Goal: Task Accomplishment & Management: Use online tool/utility

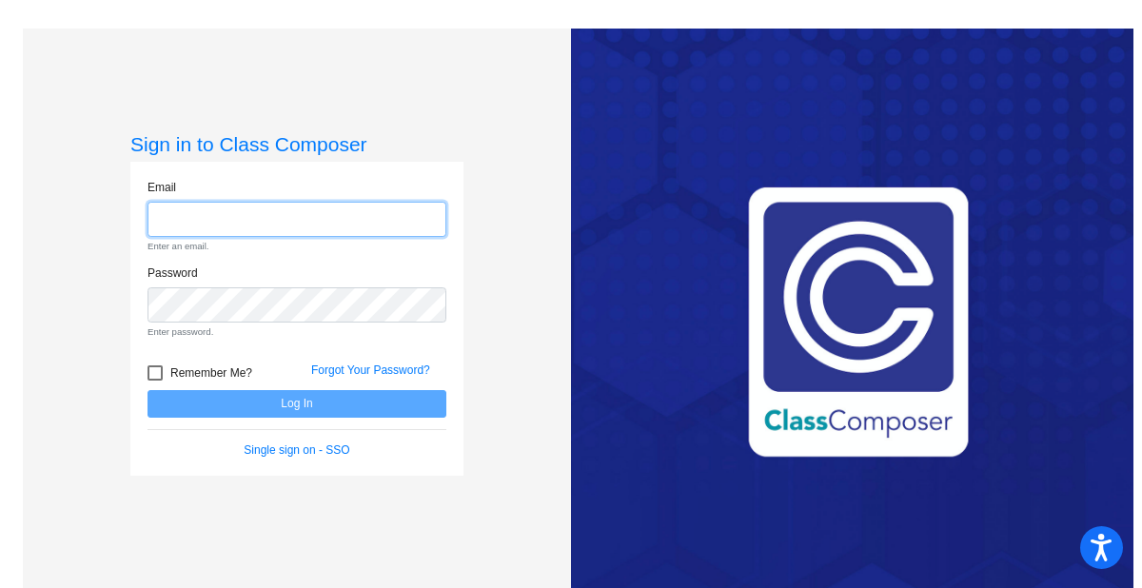
type input "[EMAIL_ADDRESS][DOMAIN_NAME]"
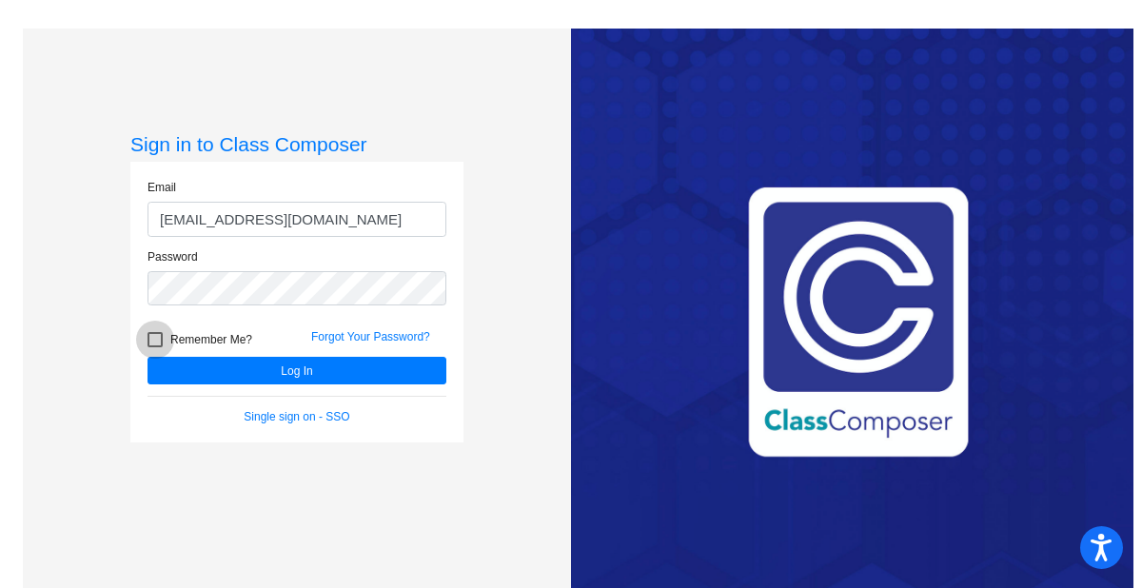
click at [155, 338] on div at bounding box center [155, 339] width 15 height 15
click at [155, 347] on input "Remember Me?" at bounding box center [154, 347] width 1 height 1
checkbox input "true"
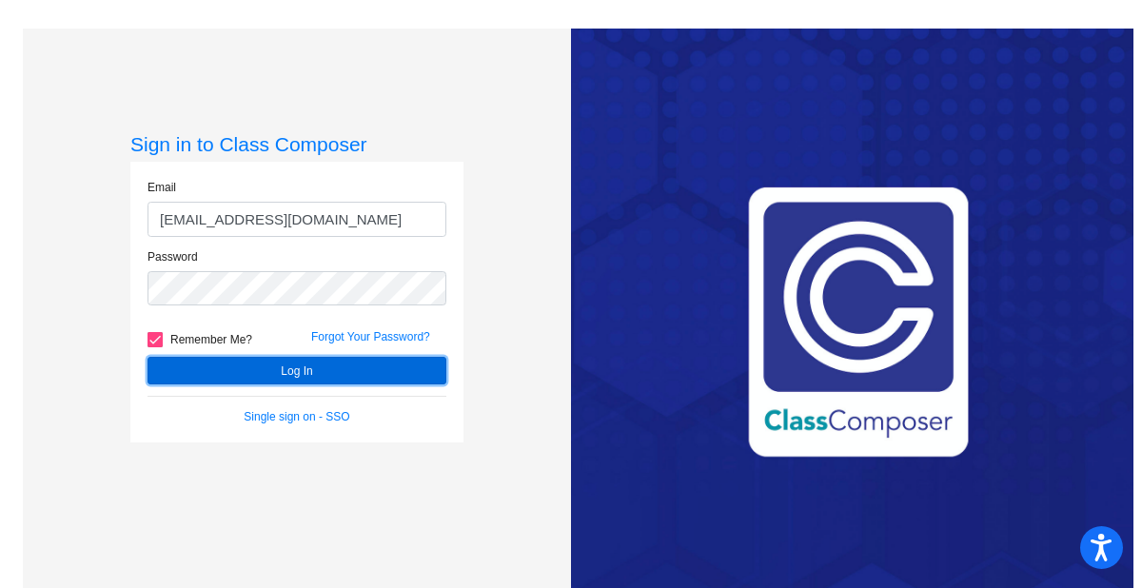
click at [299, 369] on button "Log In" at bounding box center [297, 371] width 299 height 28
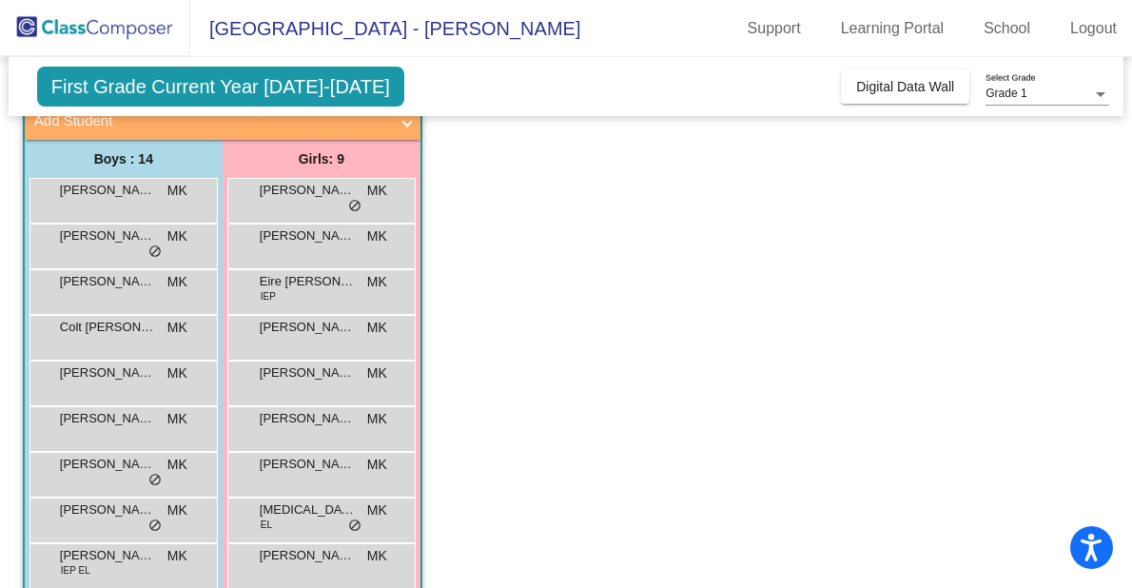
scroll to position [132, 0]
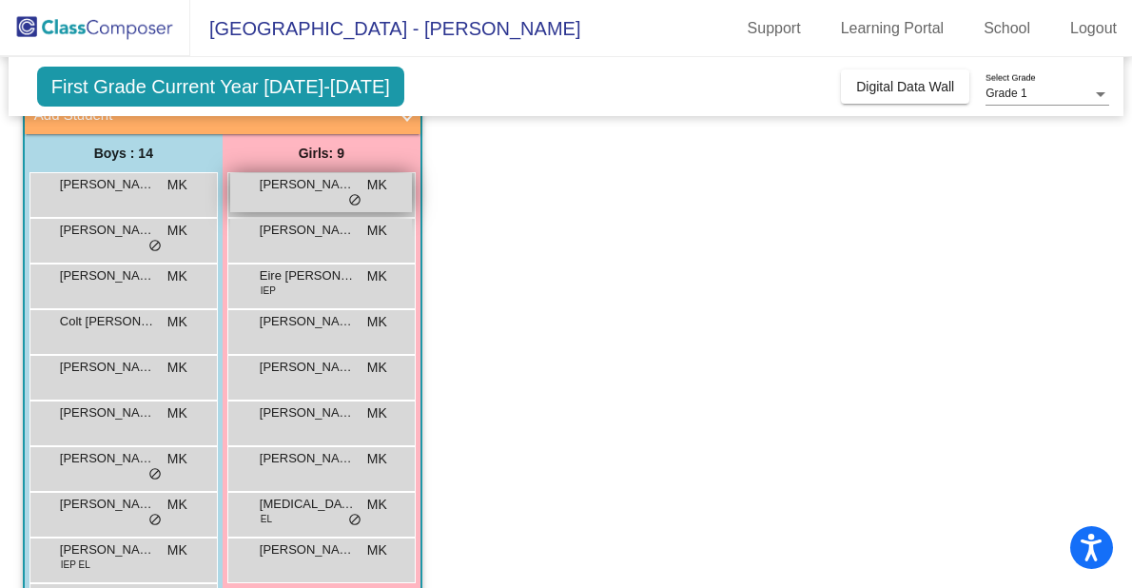
click at [293, 197] on div "[PERSON_NAME] lock do_not_disturb_alt" at bounding box center [321, 192] width 182 height 39
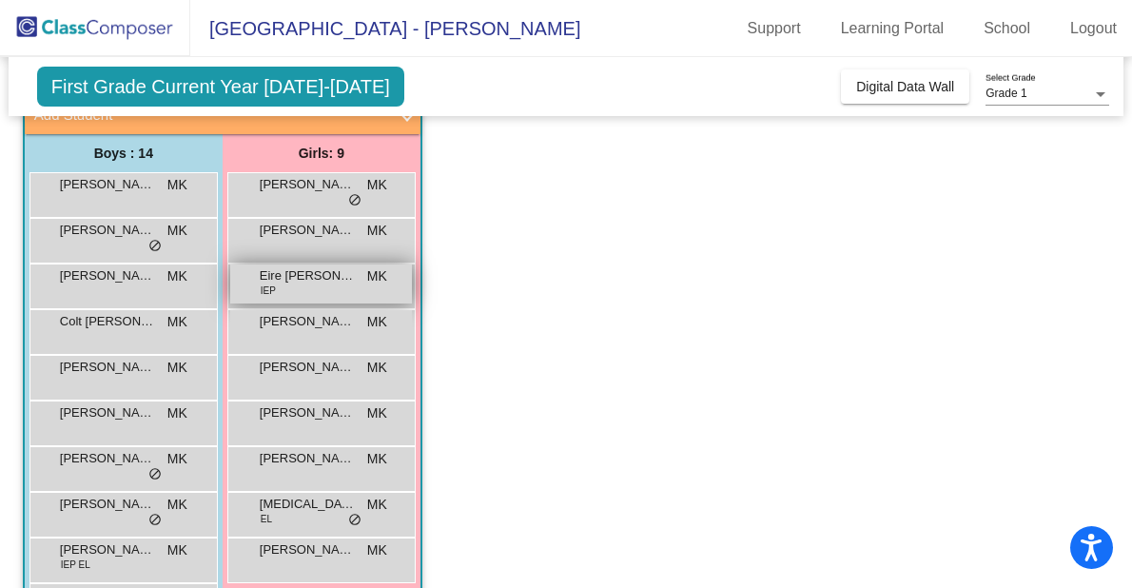
click at [274, 278] on span "Eire [PERSON_NAME]" at bounding box center [307, 275] width 95 height 19
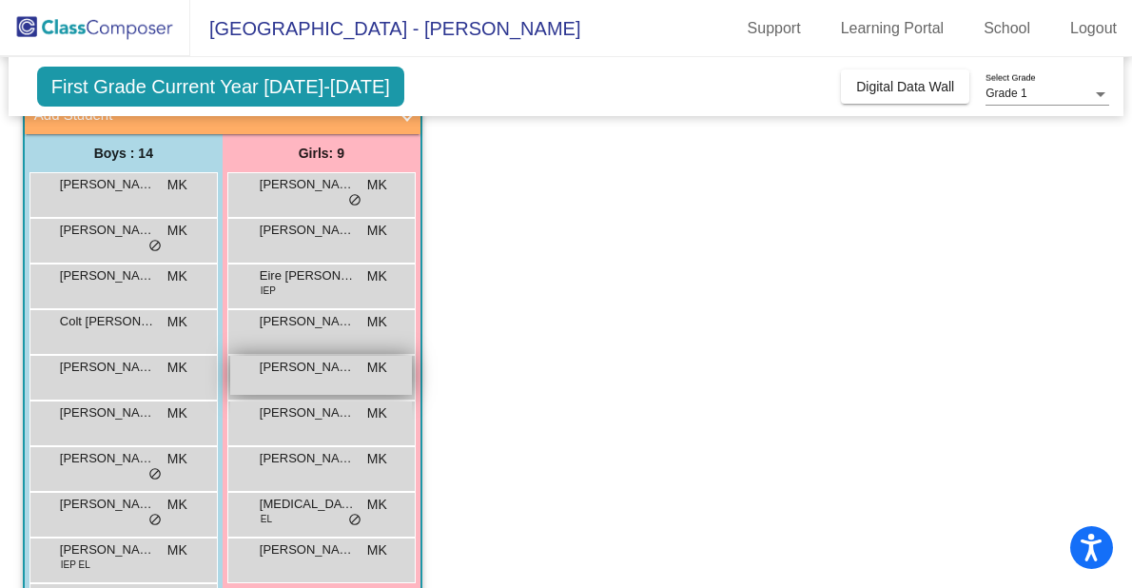
click at [279, 375] on span "[PERSON_NAME]" at bounding box center [307, 367] width 95 height 19
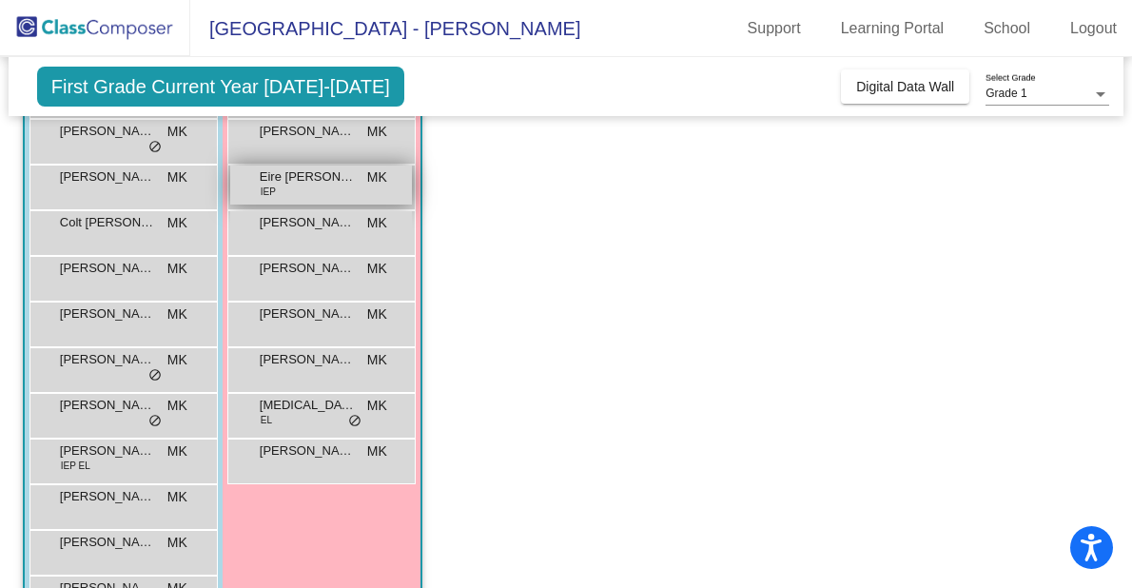
scroll to position [386, 0]
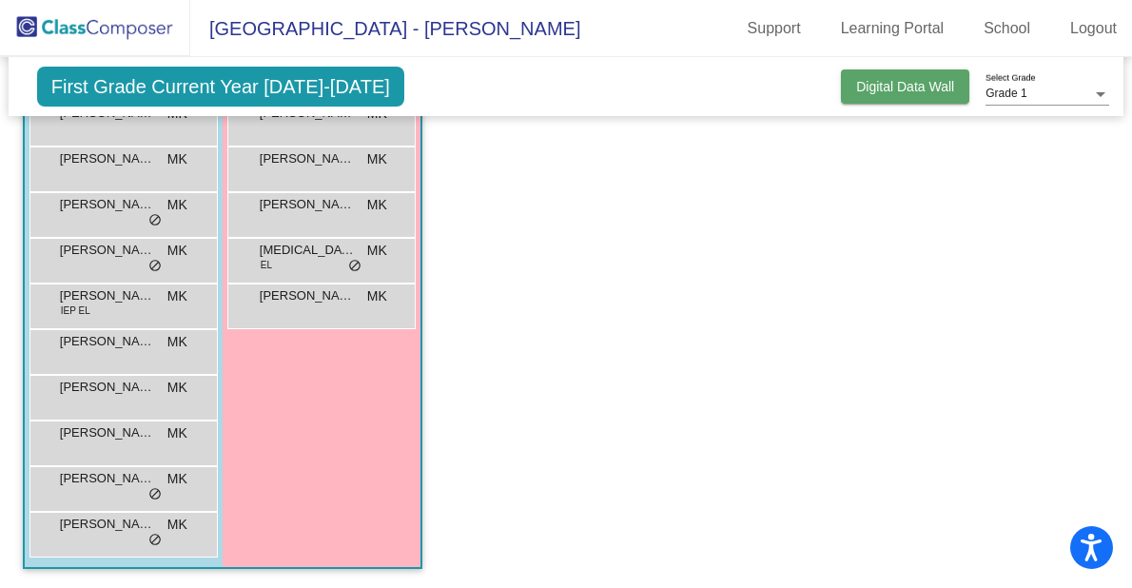
click at [880, 81] on span "Digital Data Wall" at bounding box center [905, 86] width 98 height 15
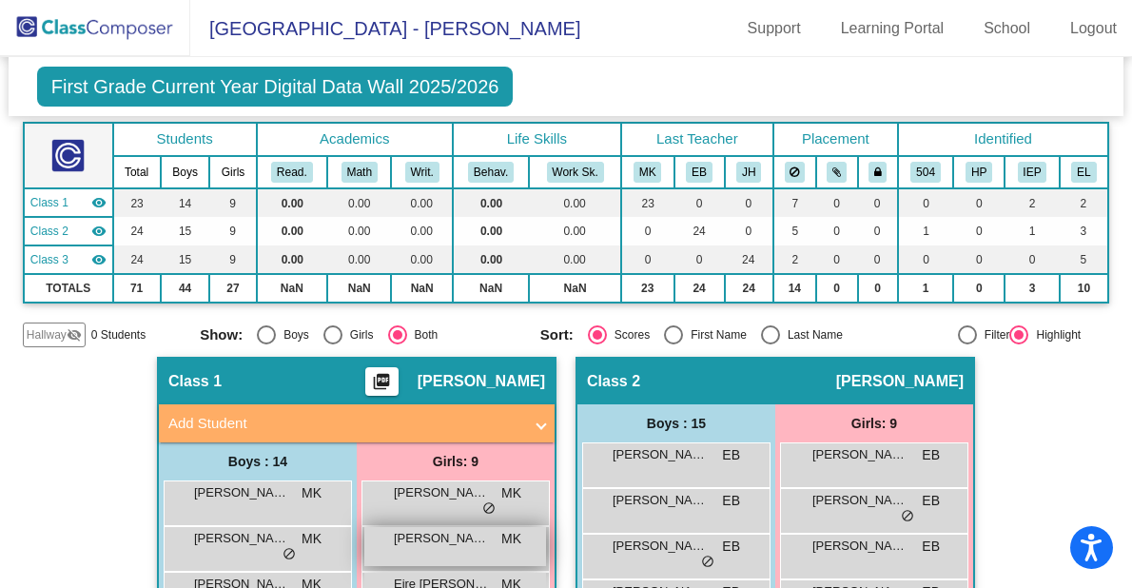
scroll to position [0, 0]
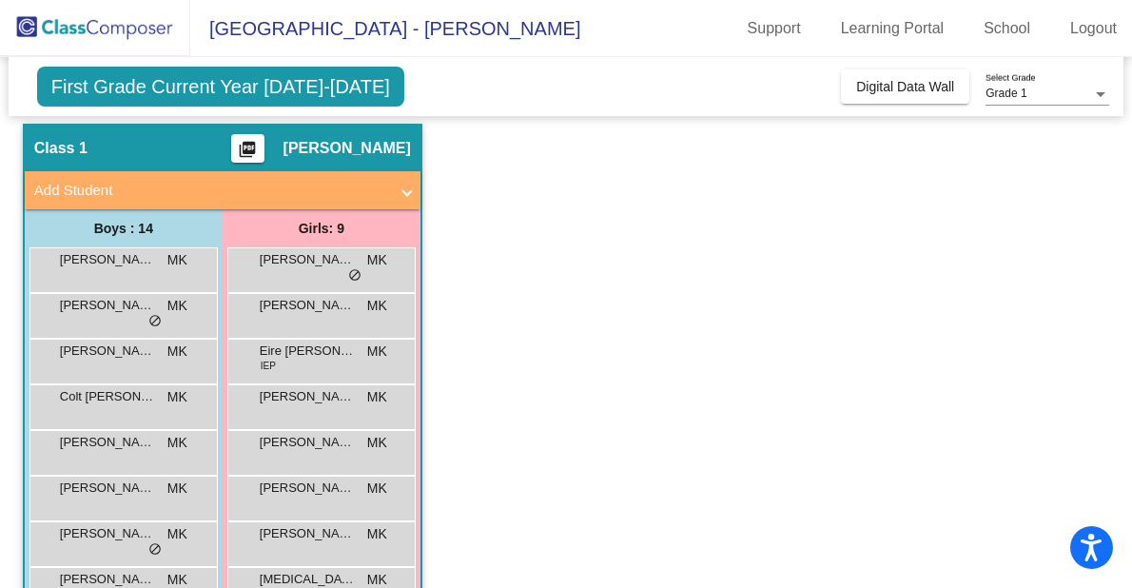
scroll to position [52, 0]
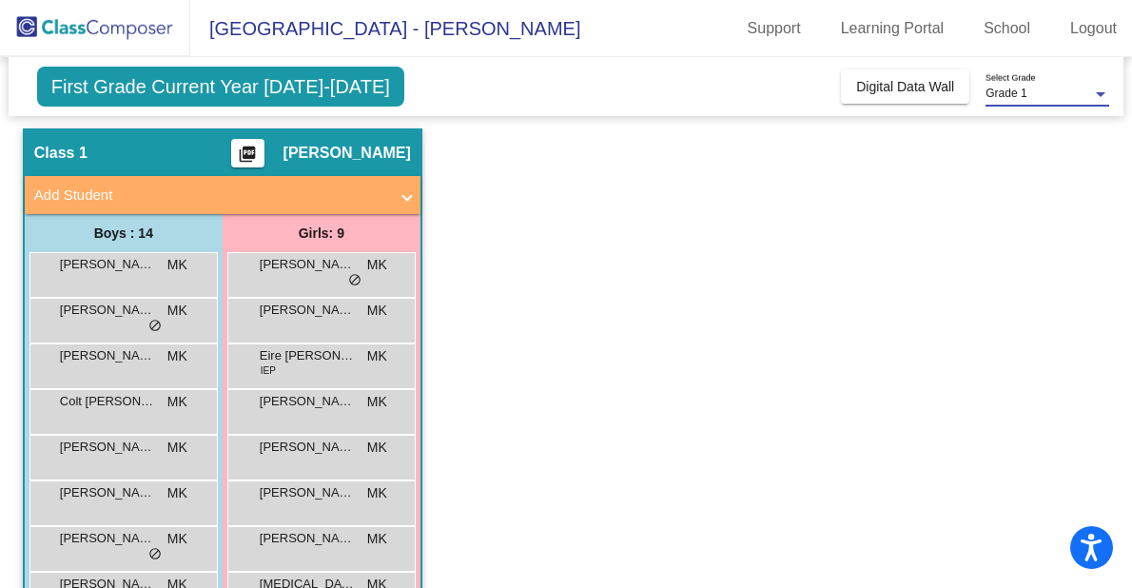
click at [1088, 91] on div "Grade 1" at bounding box center [1039, 94] width 107 height 13
click at [778, 224] on div at bounding box center [566, 294] width 1132 height 588
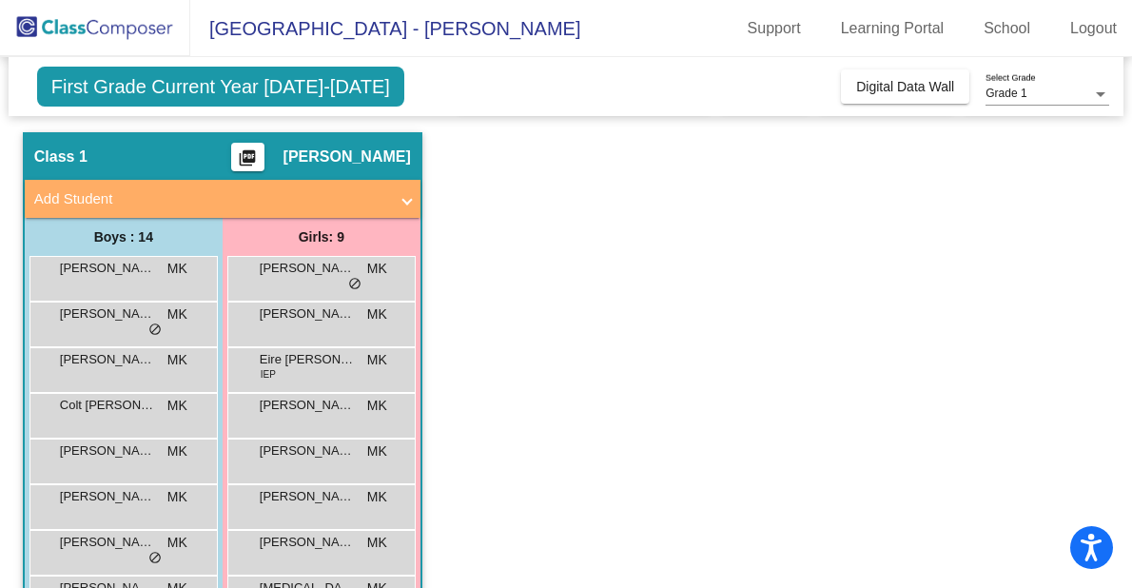
scroll to position [47, 0]
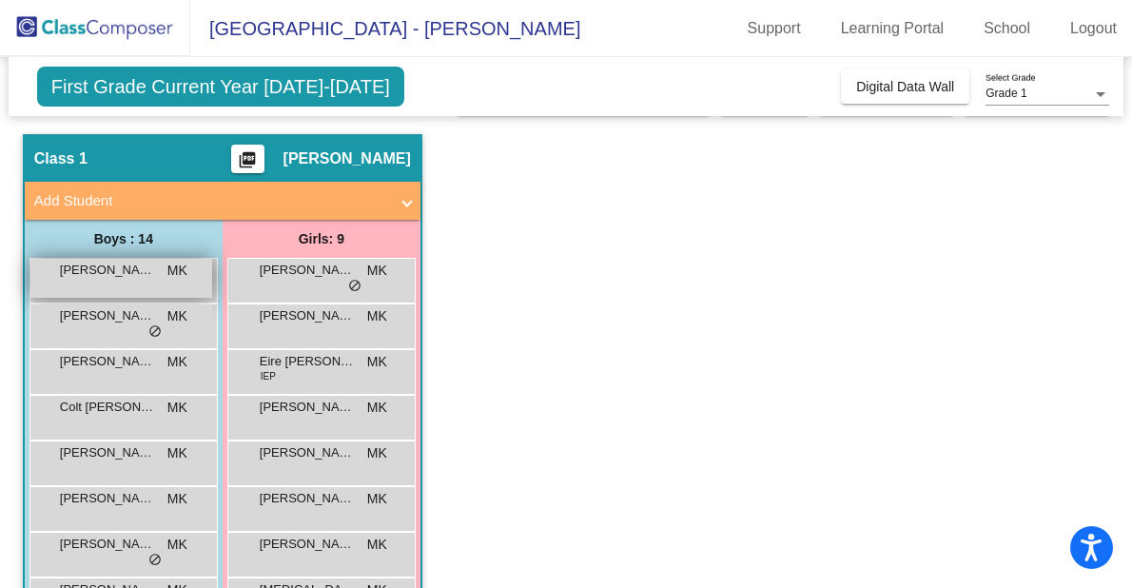
click at [103, 275] on span "[PERSON_NAME]" at bounding box center [107, 270] width 95 height 19
